Goal: Transaction & Acquisition: Purchase product/service

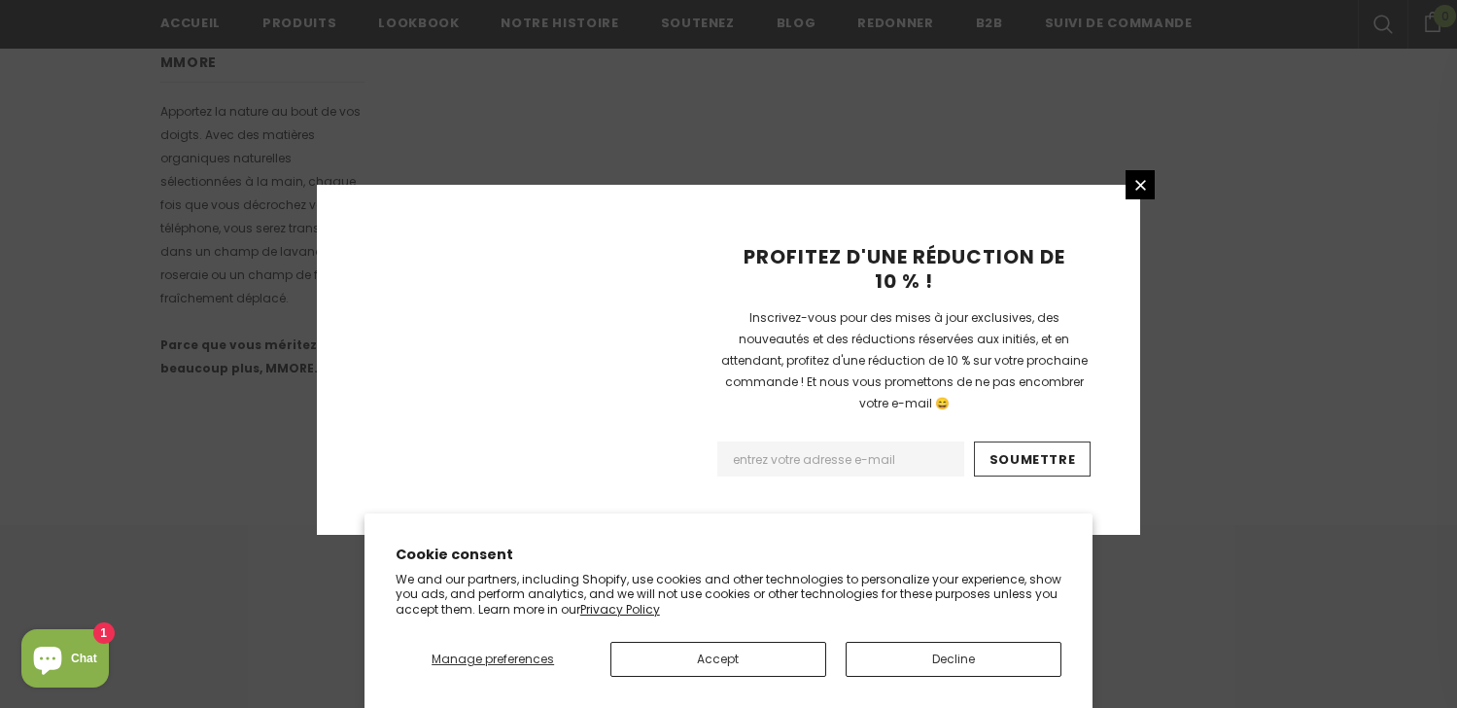
scroll to position [1332, 0]
